Goal: Task Accomplishment & Management: Use online tool/utility

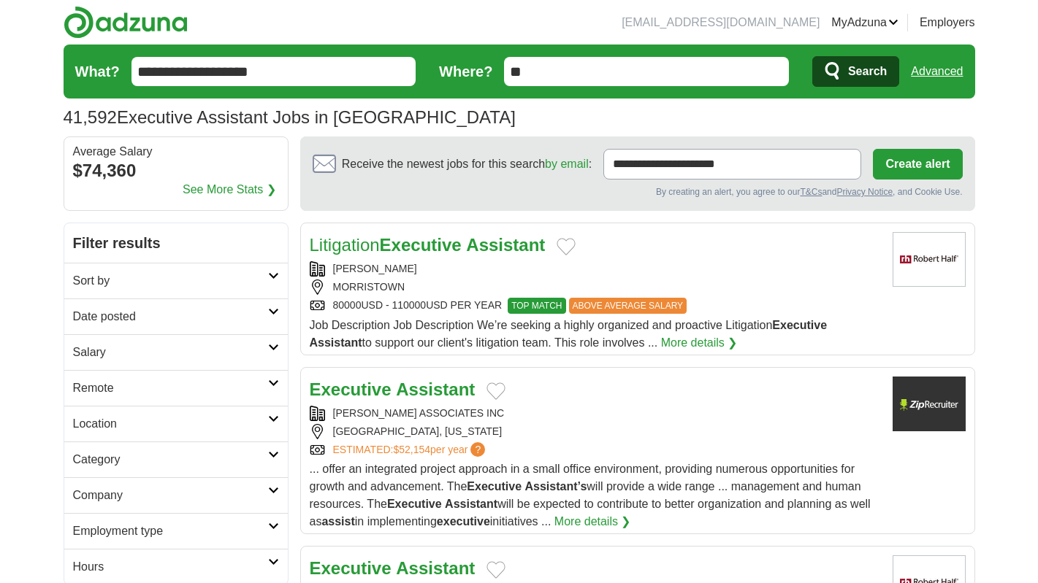
type input "*"
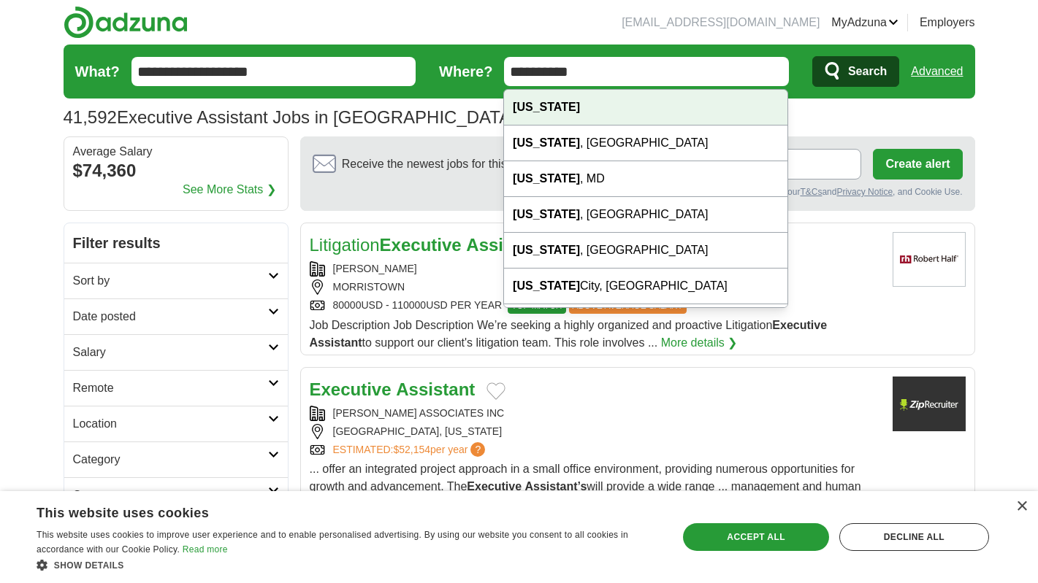
click at [630, 96] on div "[US_STATE]" at bounding box center [645, 108] width 283 height 36
type input "**********"
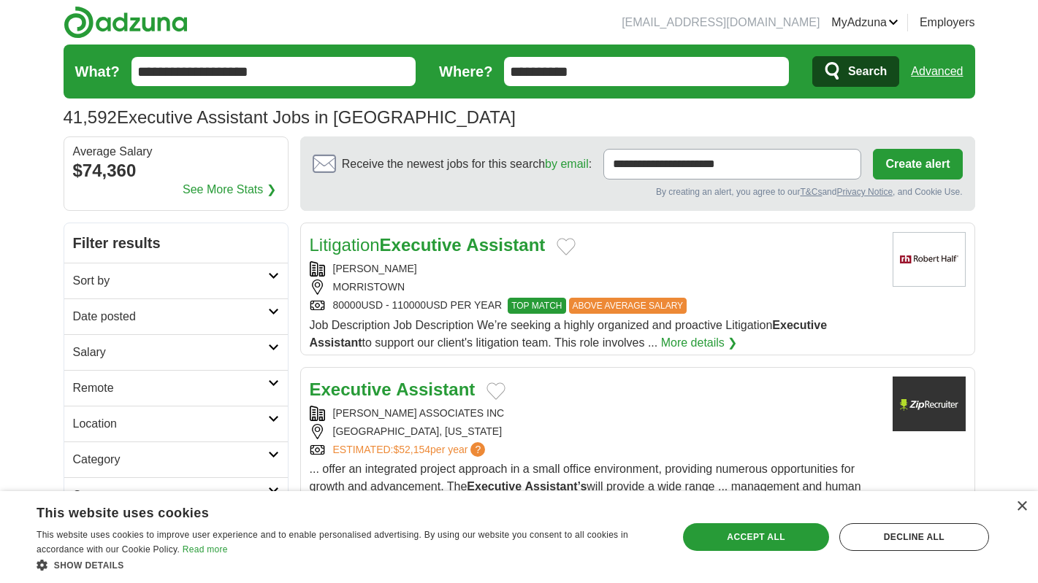
click at [846, 65] on button "Search" at bounding box center [855, 71] width 87 height 31
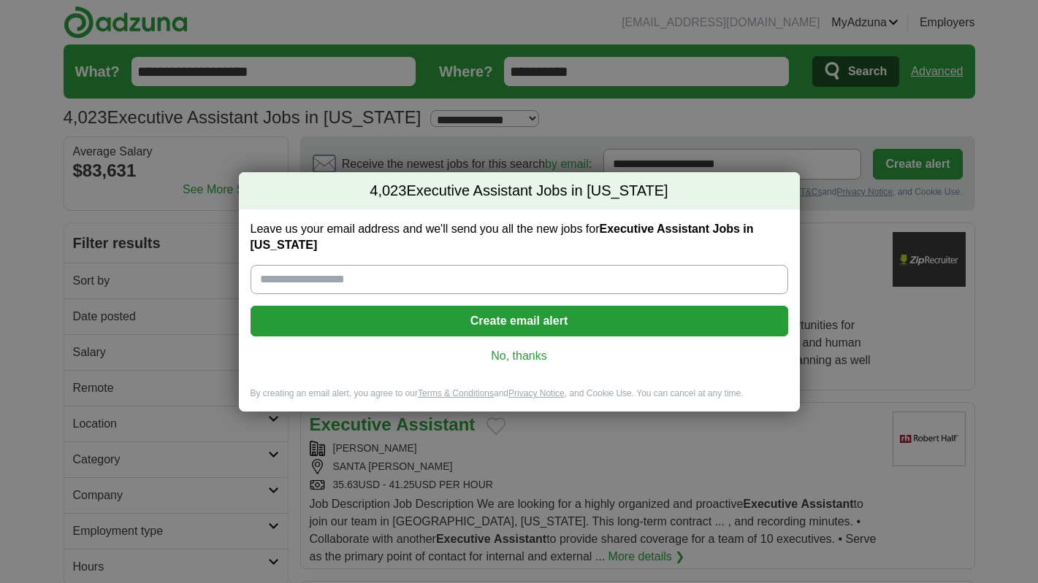
click at [537, 325] on button "Create email alert" at bounding box center [518, 321] width 537 height 31
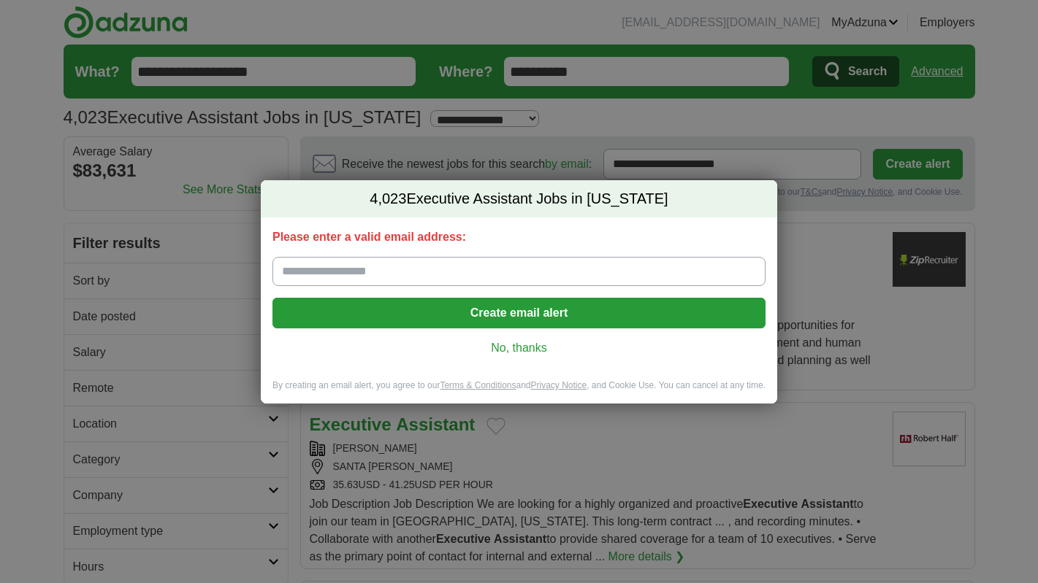
click at [518, 352] on link "No, thanks" at bounding box center [519, 348] width 470 height 16
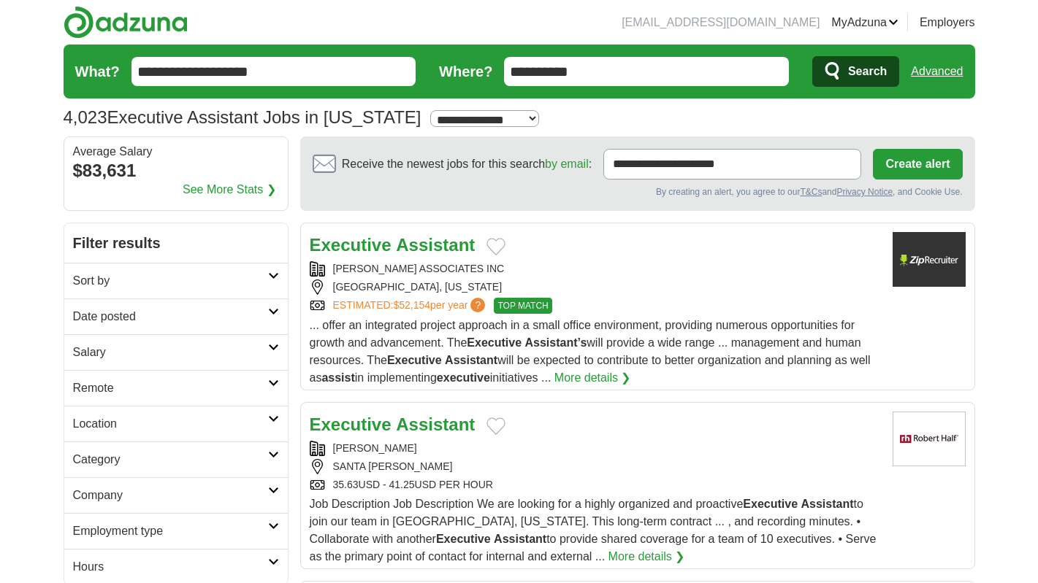
click at [518, 352] on div "... offer an integrated project approach in a small office environment, providi…" at bounding box center [595, 352] width 571 height 70
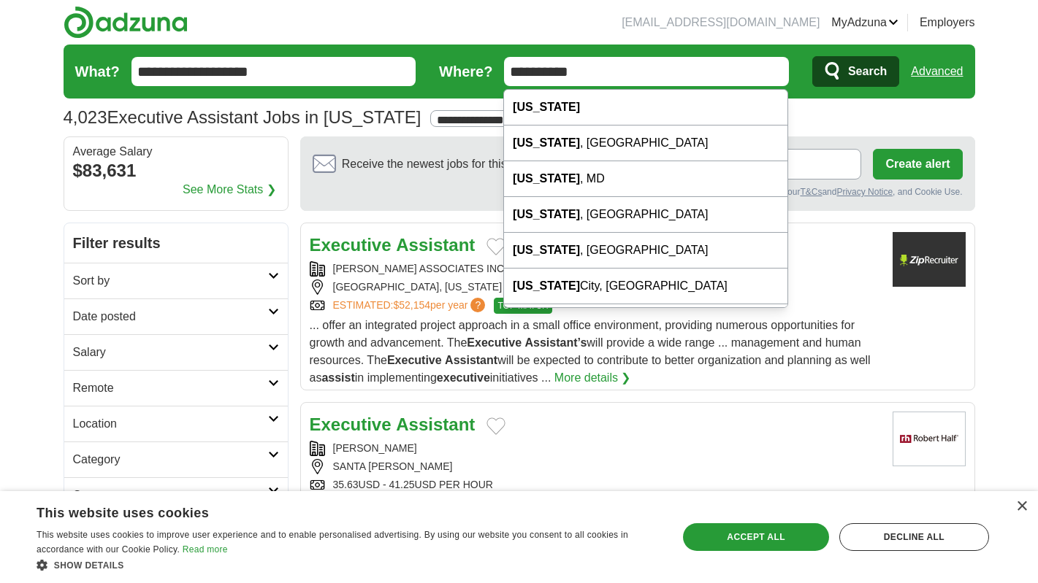
click at [583, 81] on input "**********" at bounding box center [646, 71] width 285 height 29
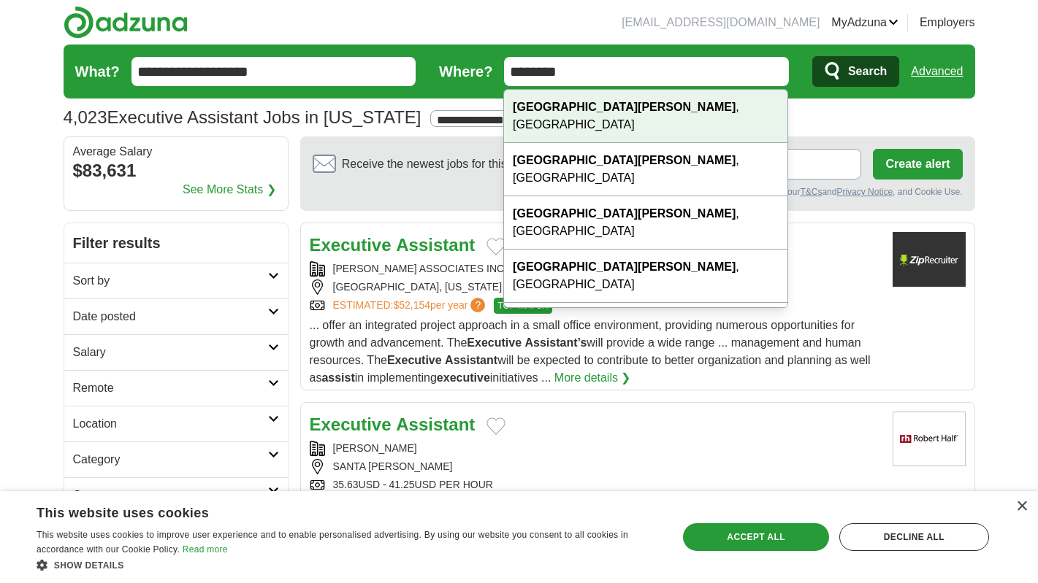
click at [577, 105] on div "San Jose , CA" at bounding box center [645, 116] width 283 height 53
type input "**********"
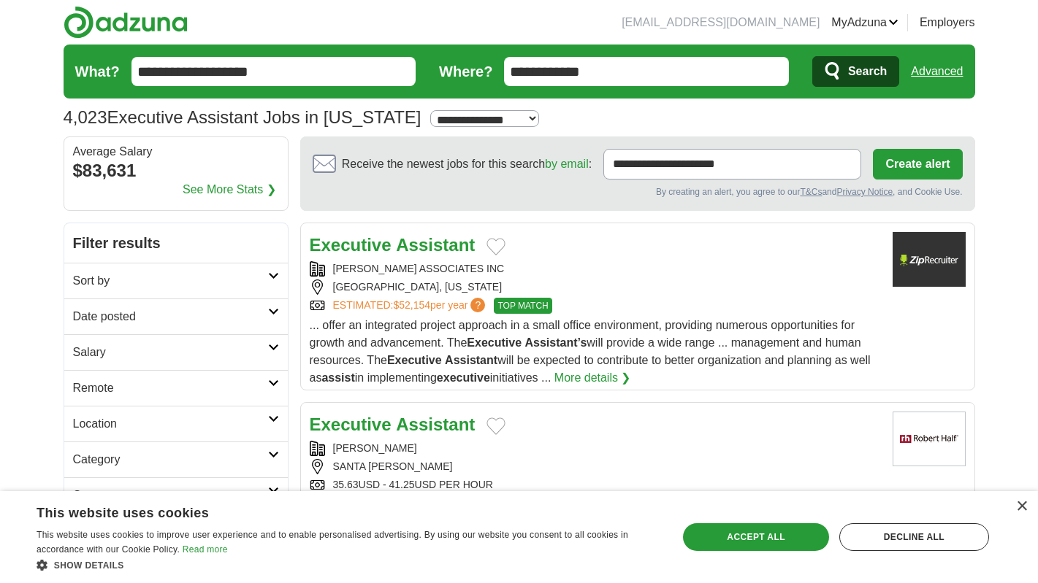
click at [834, 70] on icon "submit" at bounding box center [833, 71] width 18 height 20
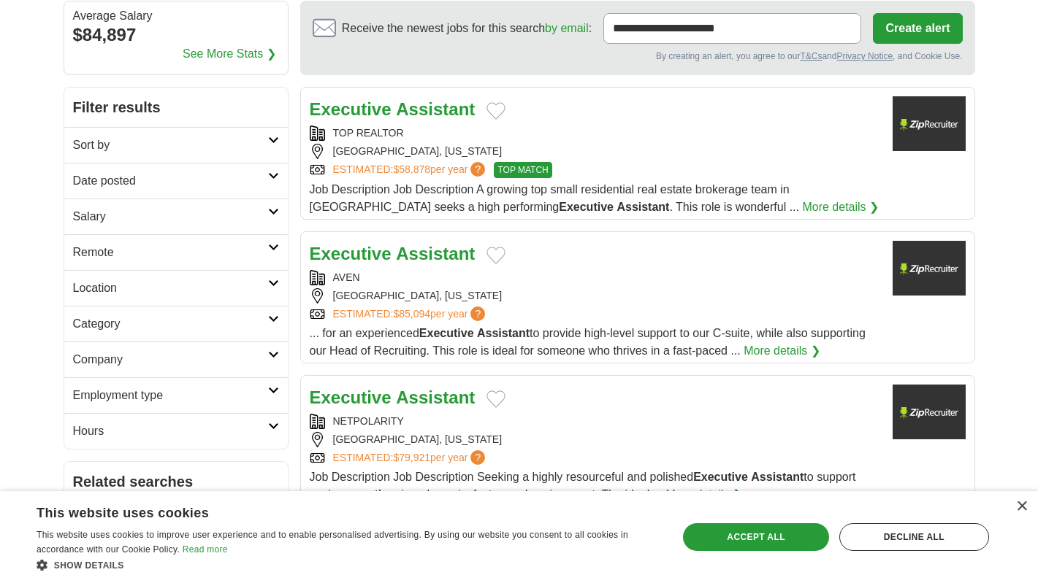
scroll to position [137, 0]
click at [177, 253] on h2 "Remote" at bounding box center [170, 252] width 195 height 18
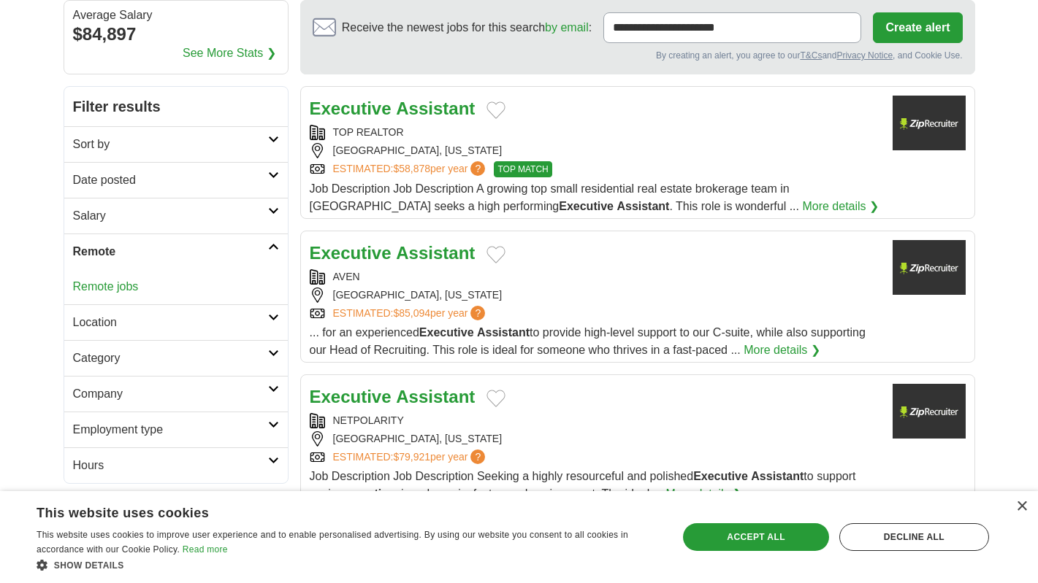
click at [117, 286] on link "Remote jobs" at bounding box center [106, 286] width 66 height 12
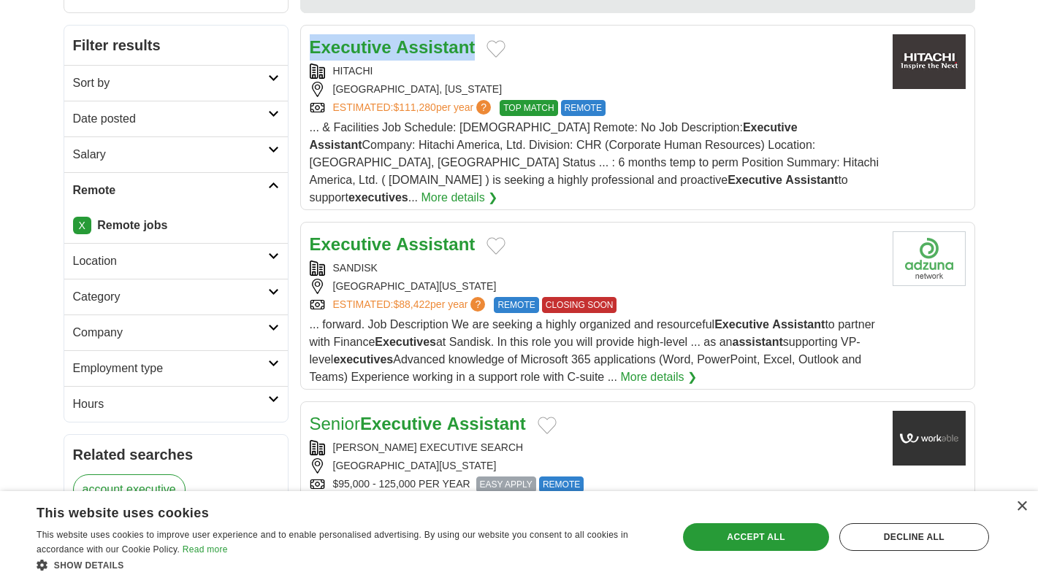
scroll to position [214, 0]
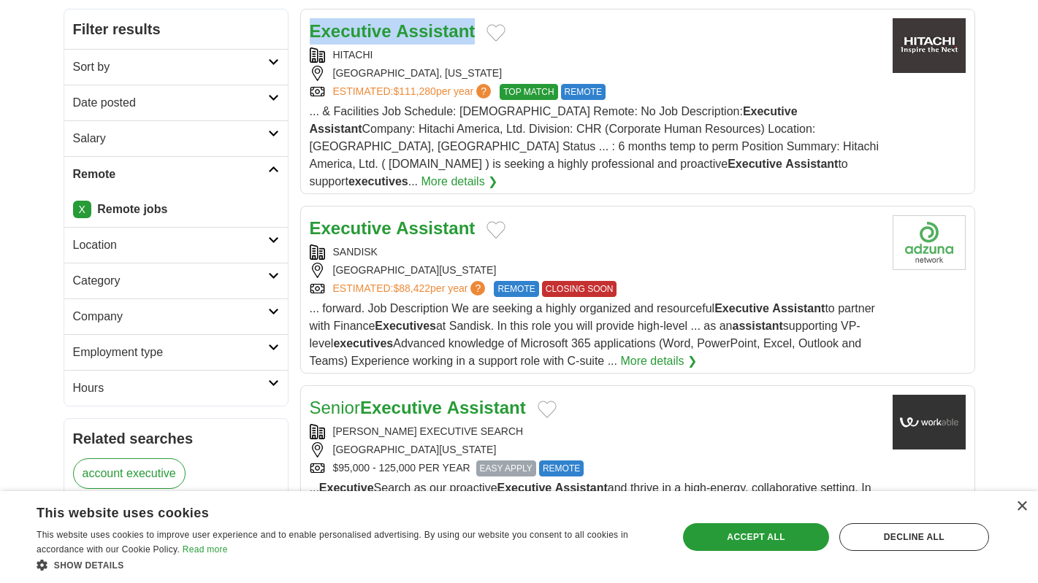
click at [77, 207] on link "X" at bounding box center [82, 210] width 18 height 18
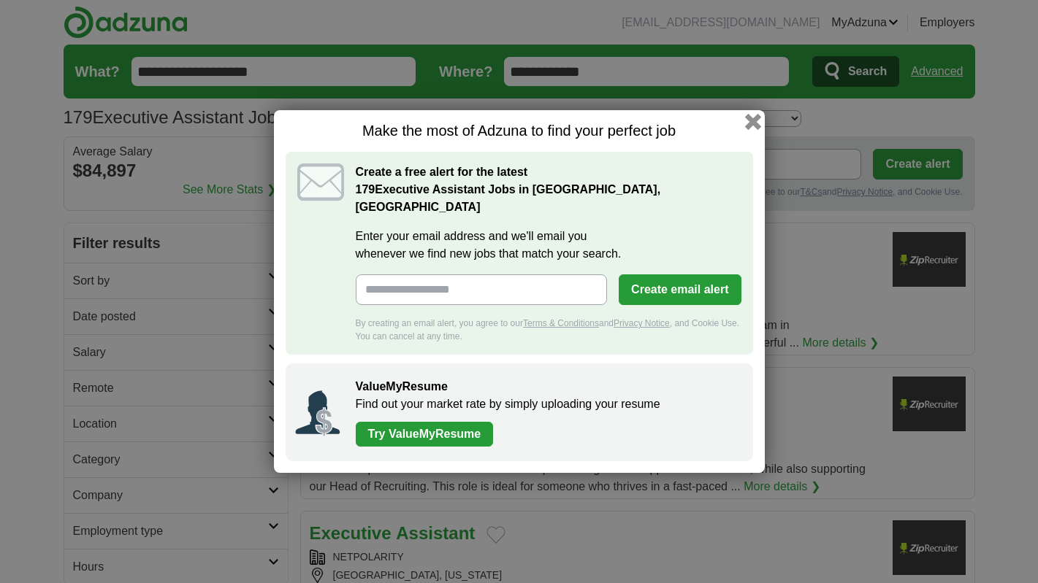
click at [751, 129] on button "button" at bounding box center [752, 122] width 16 height 16
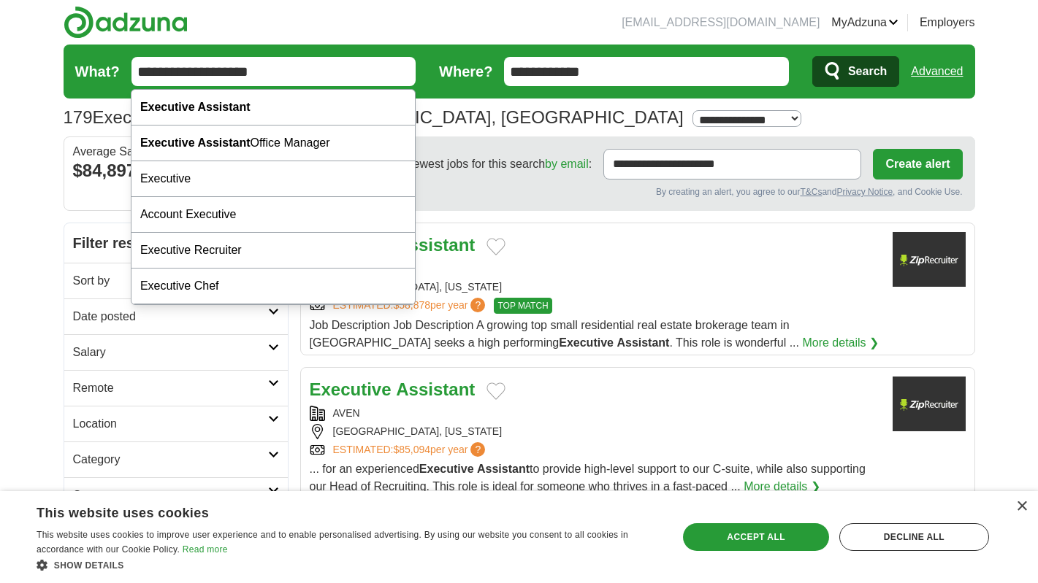
drag, startPoint x: 202, startPoint y: 72, endPoint x: 107, endPoint y: 58, distance: 95.9
click at [107, 58] on form "**********" at bounding box center [519, 72] width 911 height 54
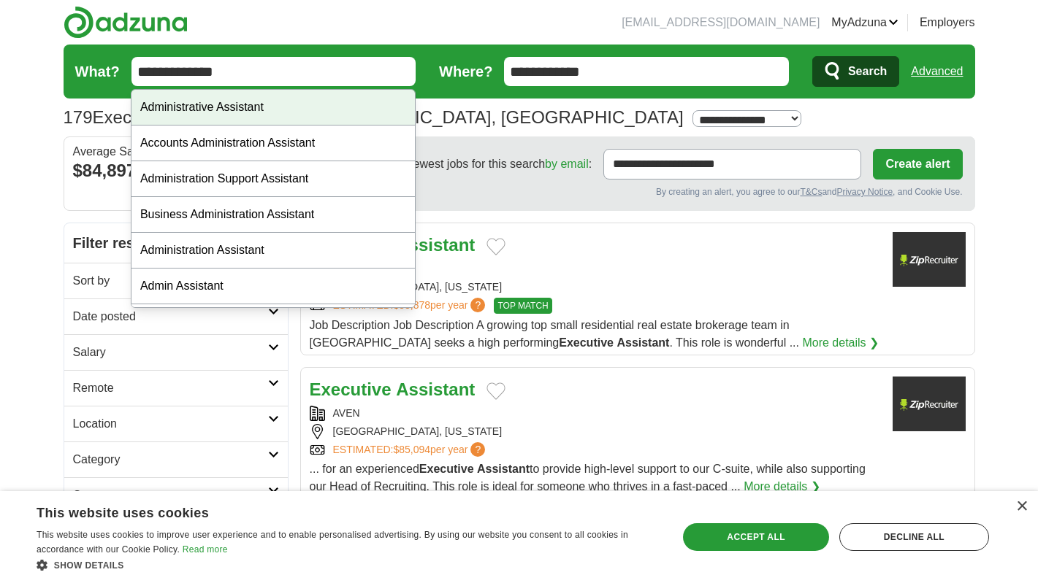
click at [158, 99] on div "Administrative Assistant" at bounding box center [272, 108] width 283 height 36
type input "**********"
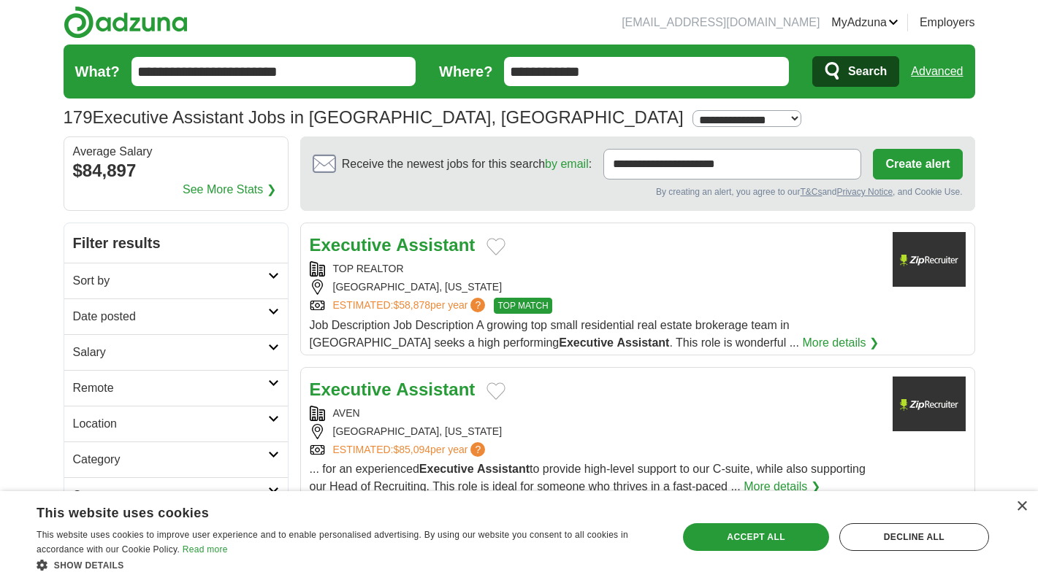
click at [851, 72] on span "Search" at bounding box center [867, 71] width 39 height 29
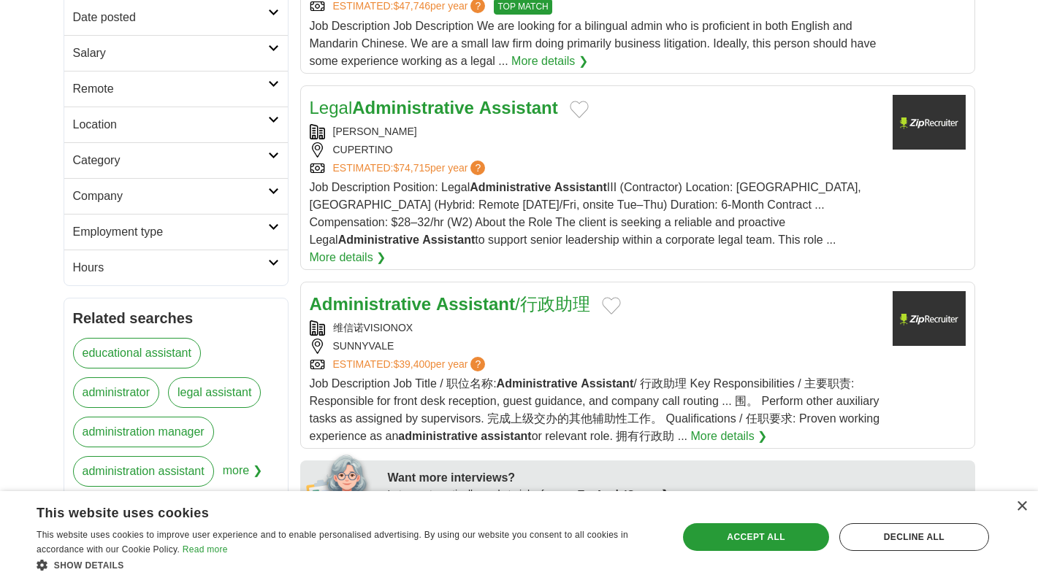
scroll to position [178, 0]
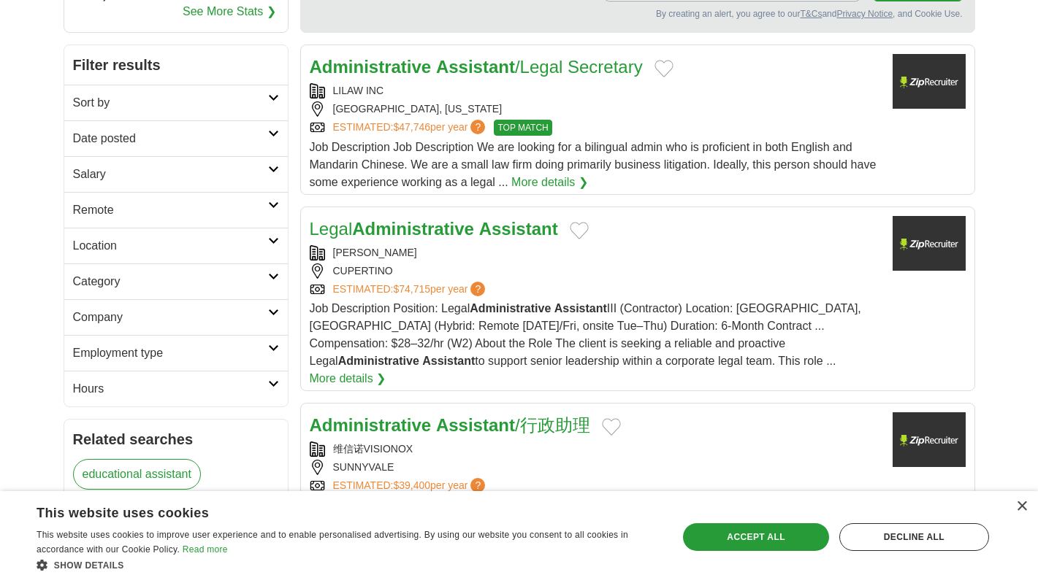
click at [265, 207] on h2 "Remote" at bounding box center [170, 211] width 195 height 18
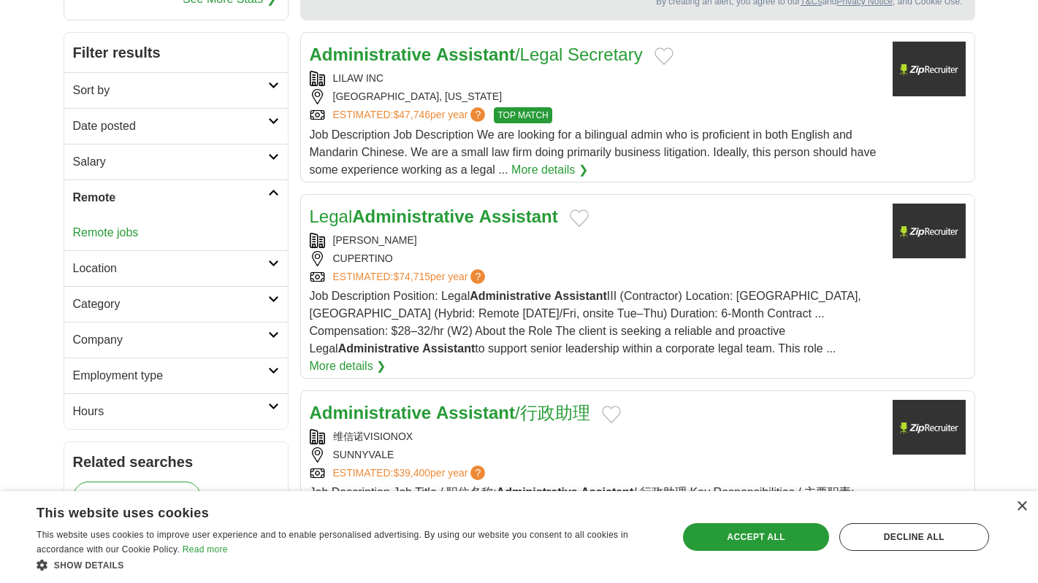
scroll to position [191, 0]
click at [277, 191] on icon at bounding box center [273, 191] width 11 height 7
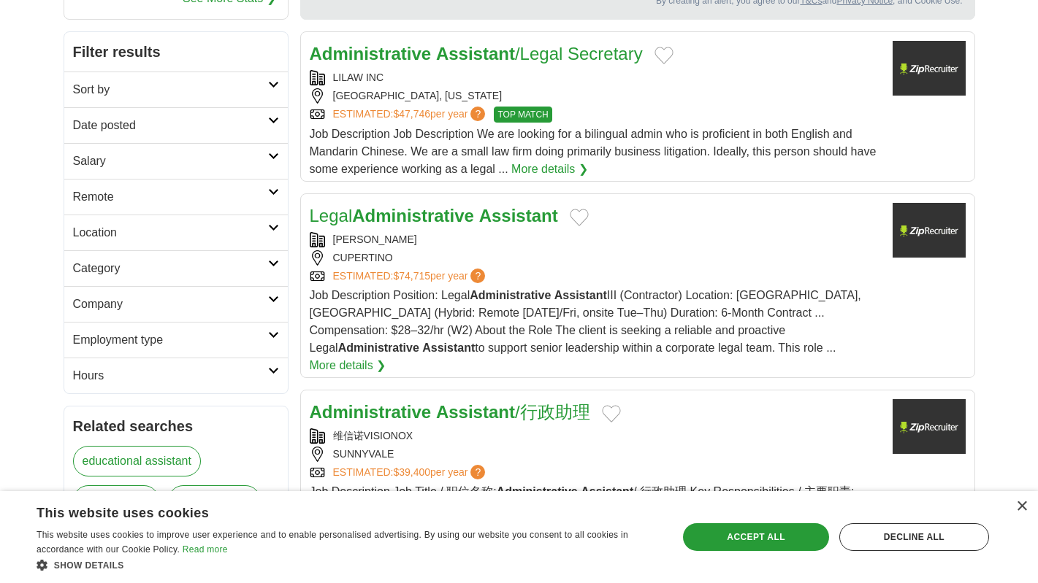
click at [270, 161] on link "Salary" at bounding box center [175, 161] width 223 height 36
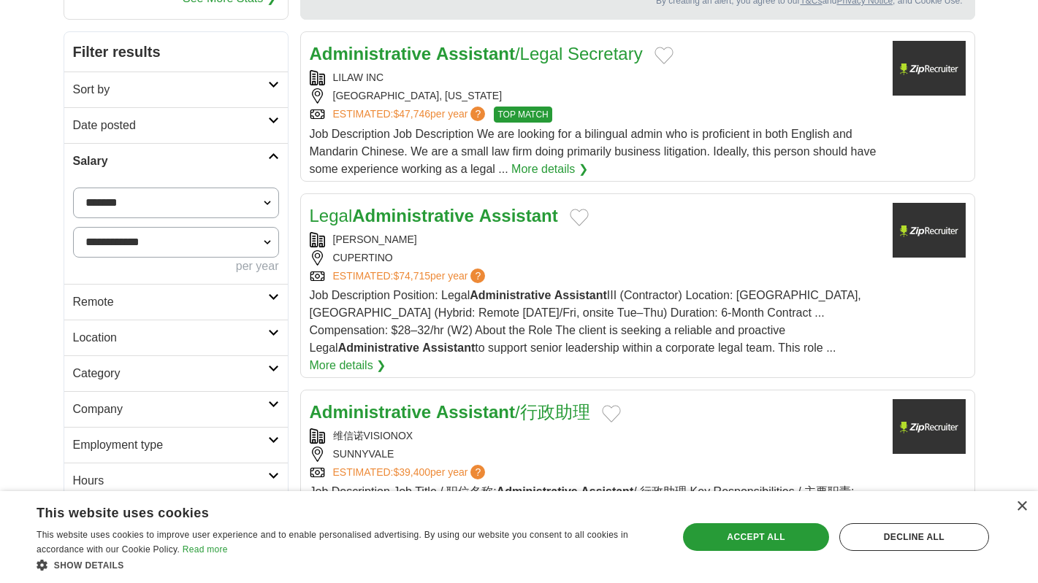
click at [270, 161] on link "Salary" at bounding box center [175, 161] width 223 height 36
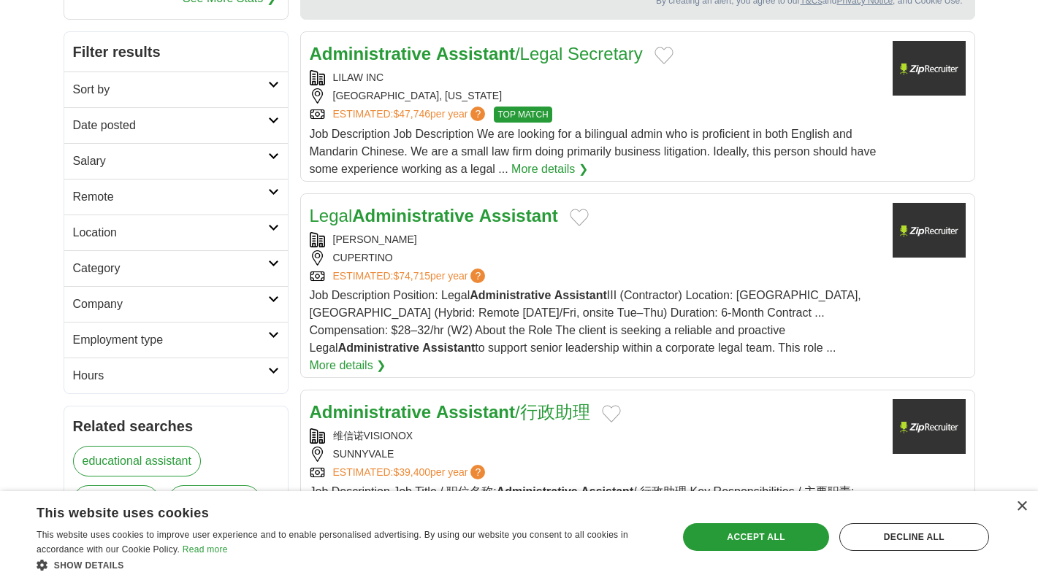
click at [275, 294] on link "Company" at bounding box center [175, 304] width 223 height 36
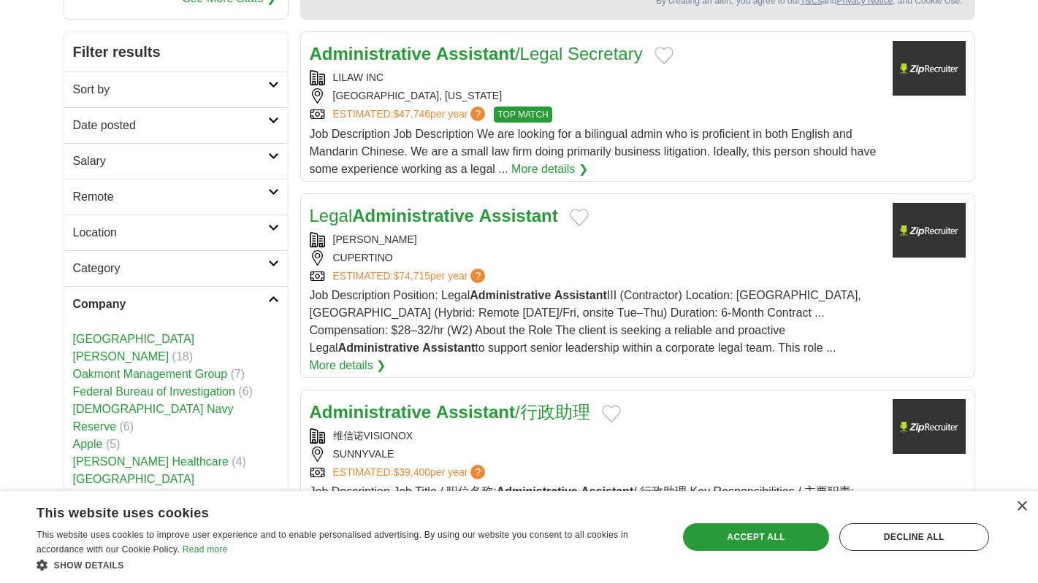
click at [272, 294] on link "Company" at bounding box center [175, 304] width 223 height 36
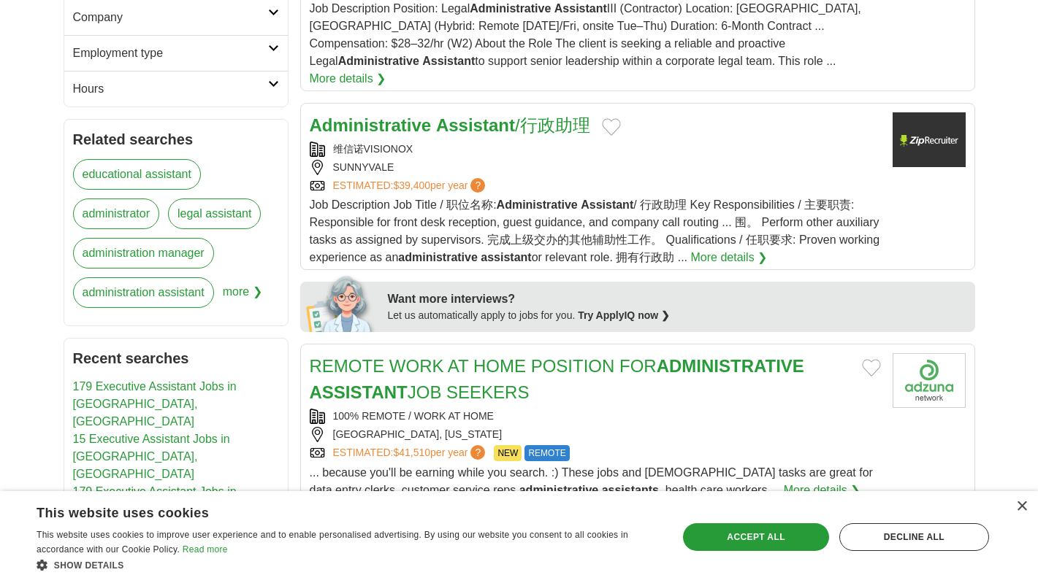
scroll to position [478, 0]
